Goal: Find specific page/section: Find specific page/section

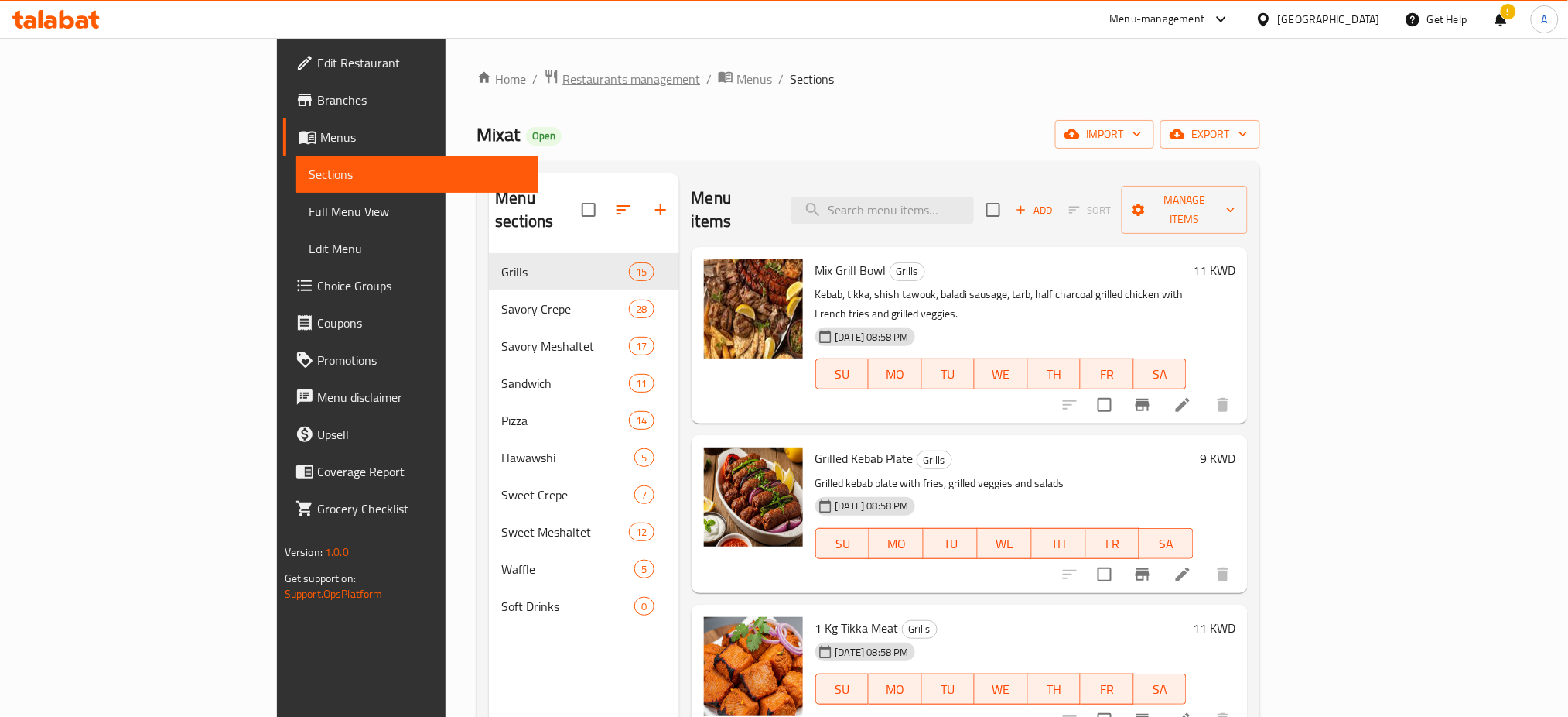
click at [562, 74] on span "Restaurants management" at bounding box center [630, 79] width 137 height 18
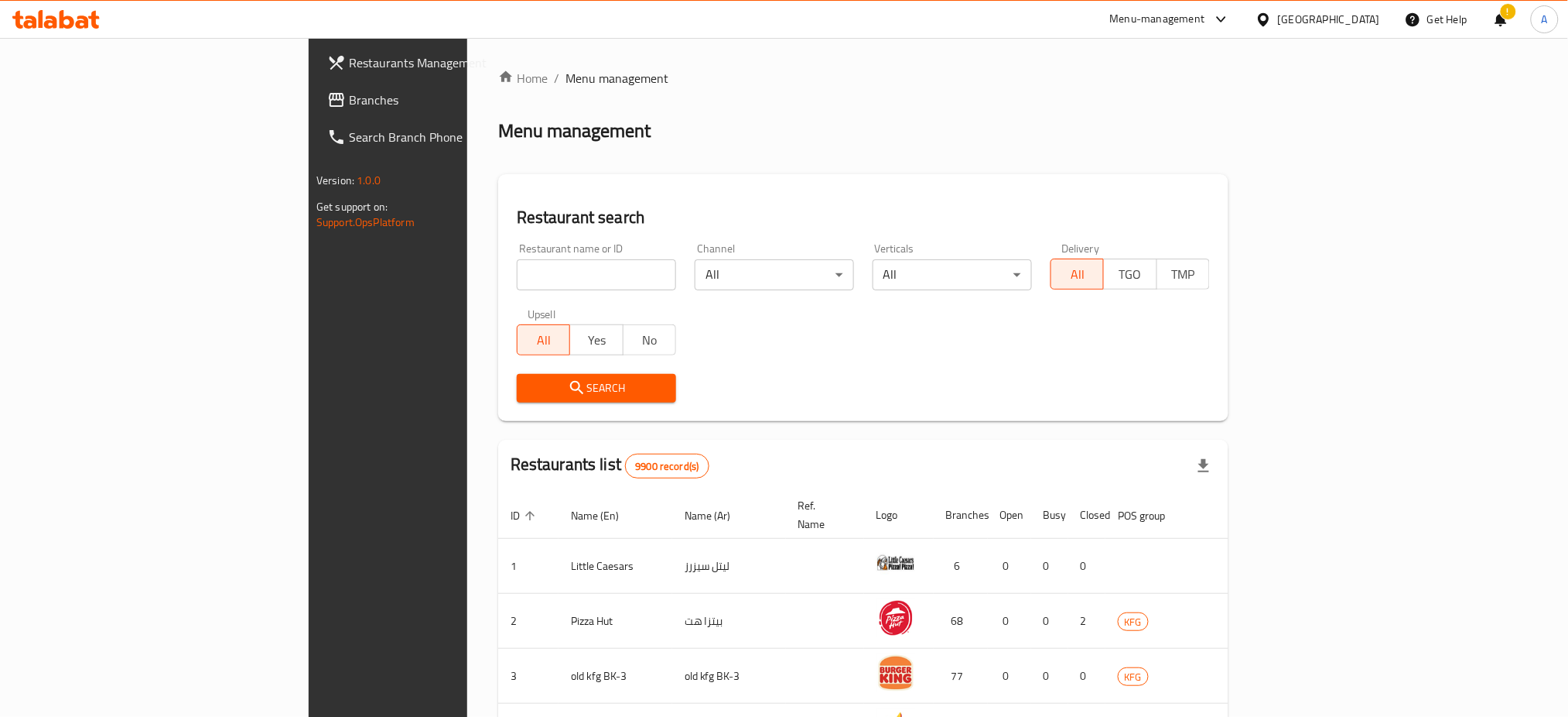
click at [517, 277] on input "search" at bounding box center [596, 275] width 159 height 31
type input "Block 6"
click at [568, 386] on icon "submit" at bounding box center [577, 388] width 18 height 18
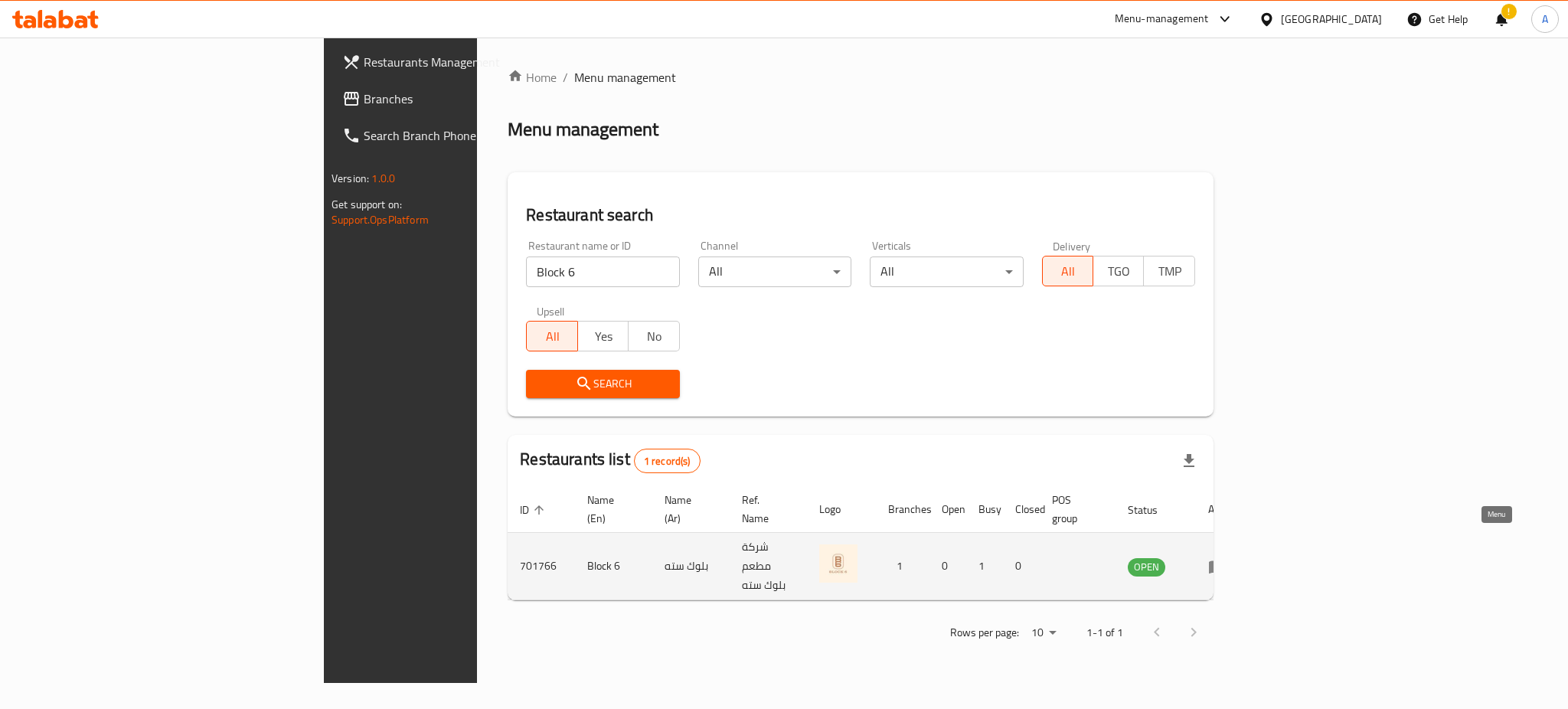
click at [1236, 557] on link "enhanced table" at bounding box center [1221, 566] width 28 height 18
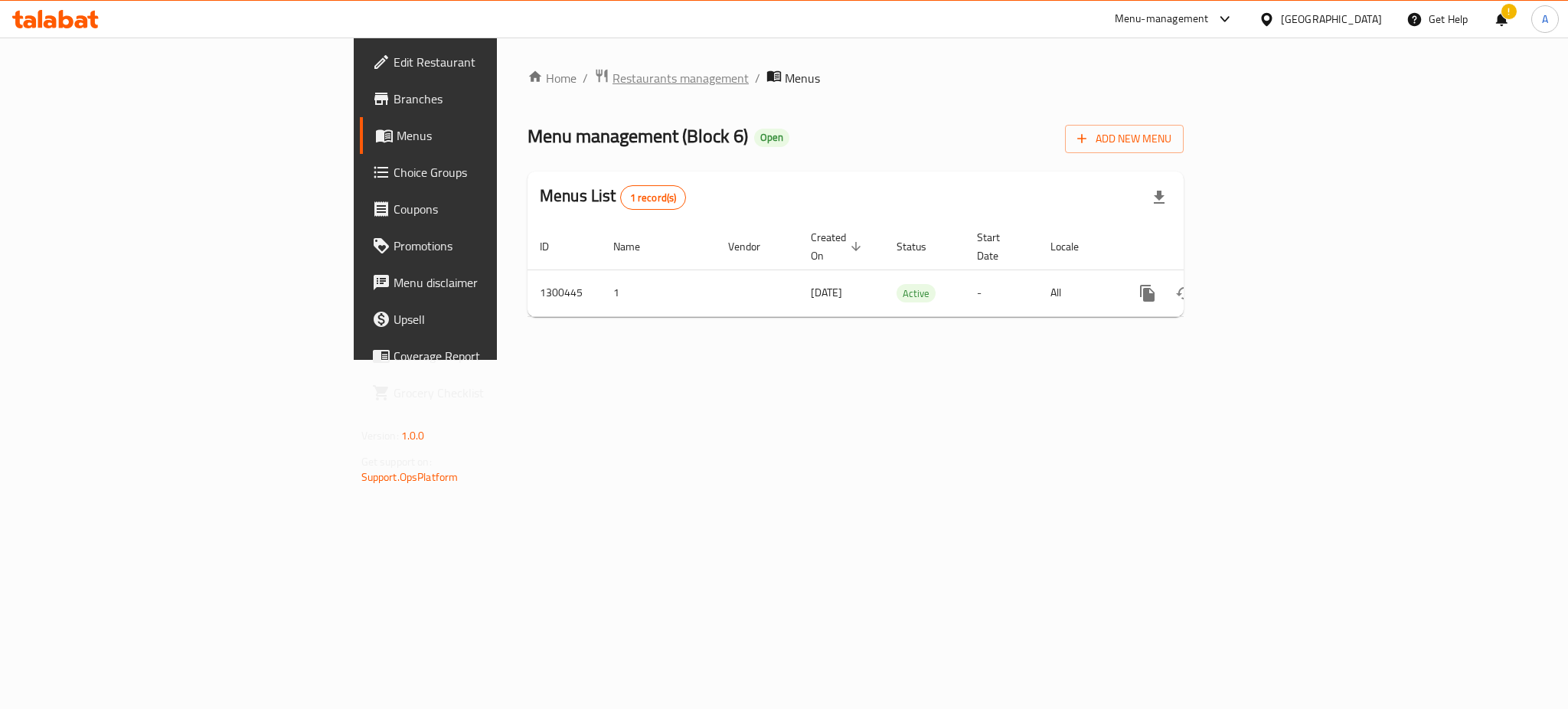
click at [612, 74] on span "Restaurants management" at bounding box center [680, 78] width 136 height 18
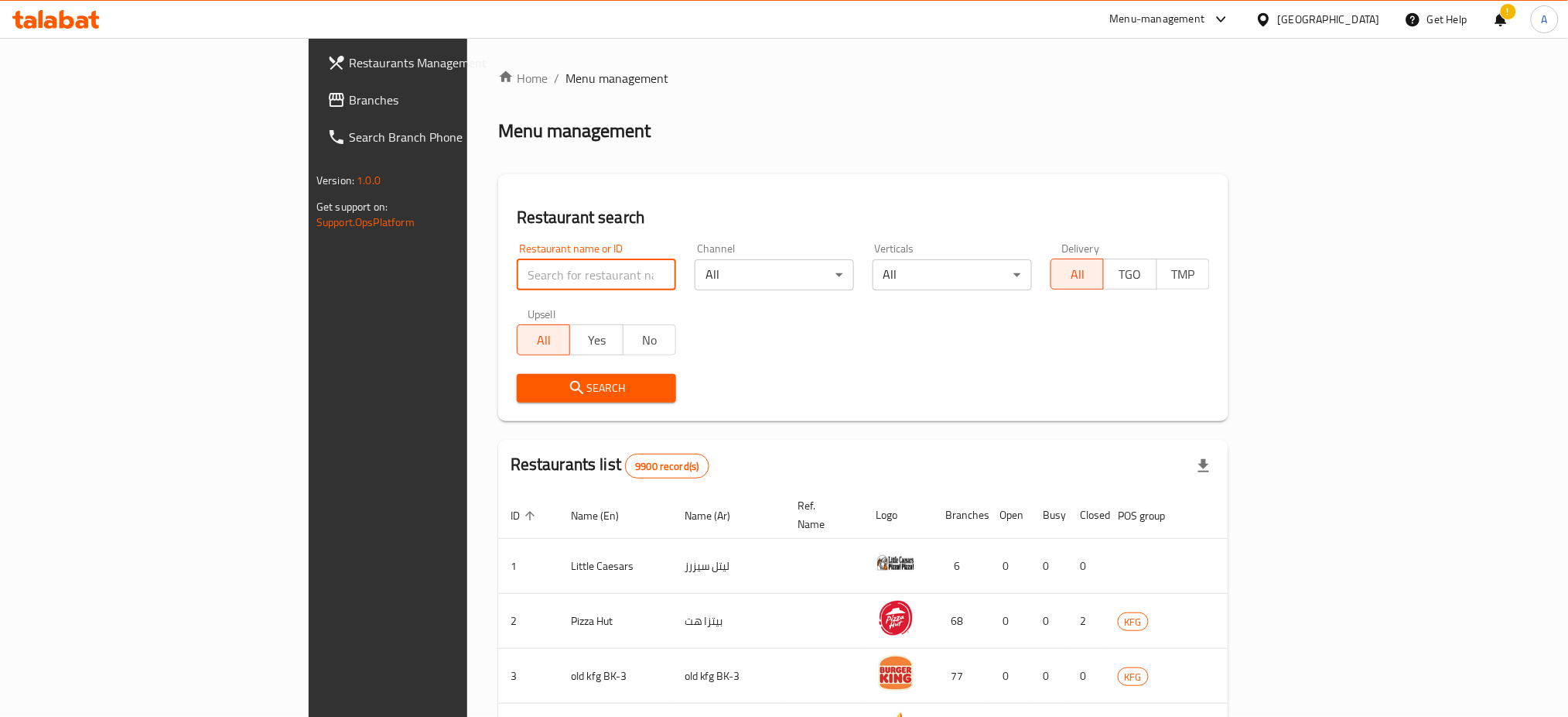
click at [517, 272] on input "search" at bounding box center [596, 275] width 159 height 31
type input "B"
